Goal: Navigation & Orientation: Find specific page/section

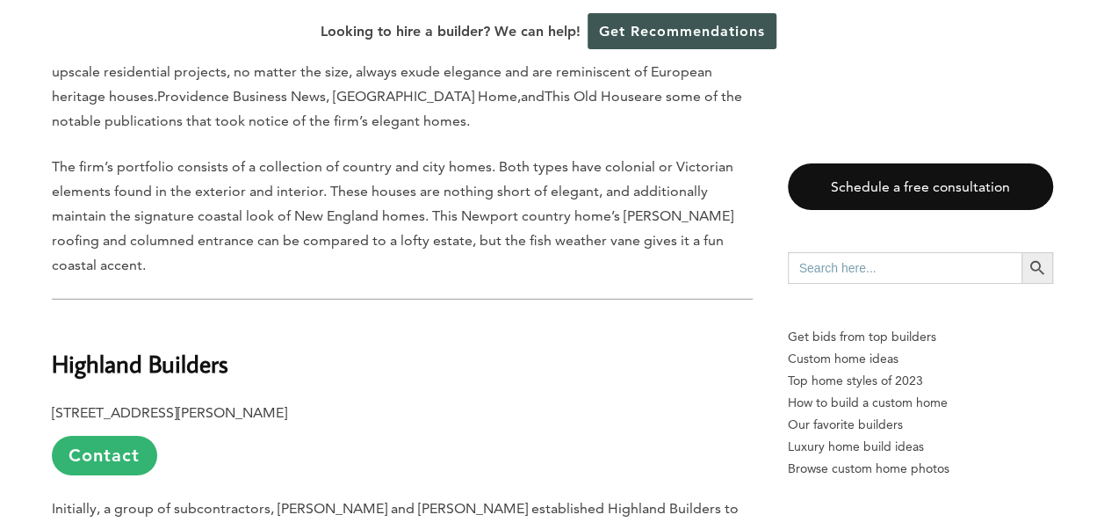
scroll to position [6062, 0]
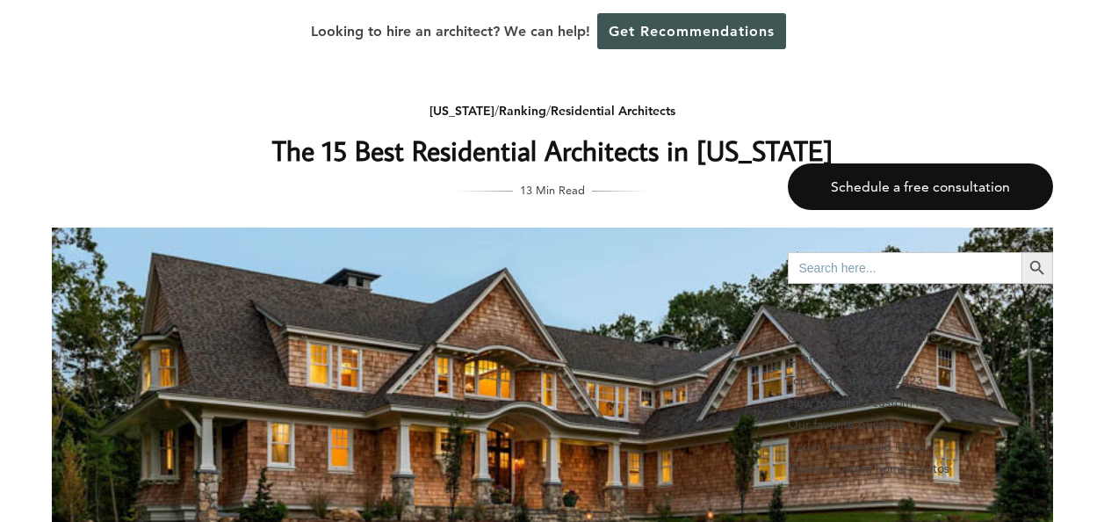
scroll to position [791, 0]
